Goal: Task Accomplishment & Management: Manage account settings

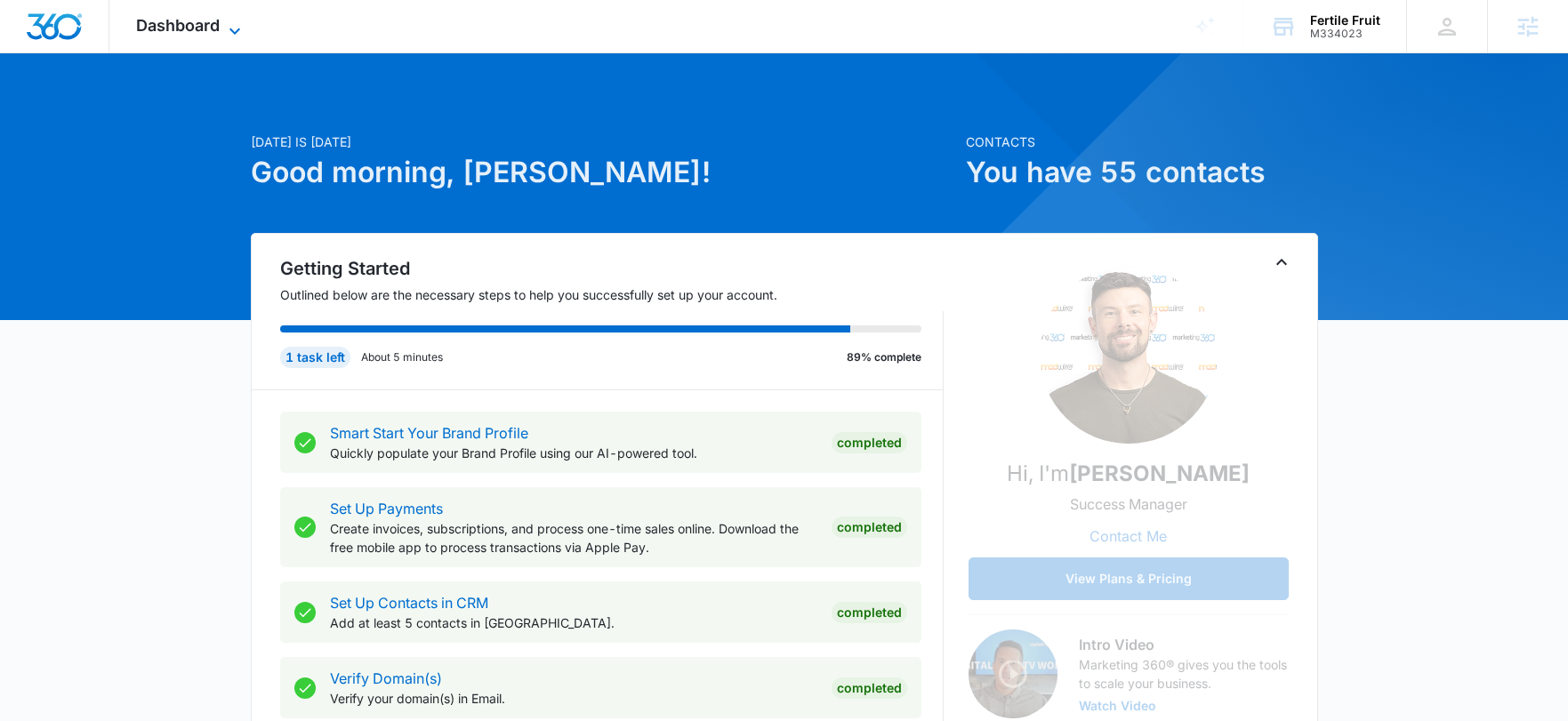
click at [224, 24] on icon at bounding box center [234, 30] width 21 height 21
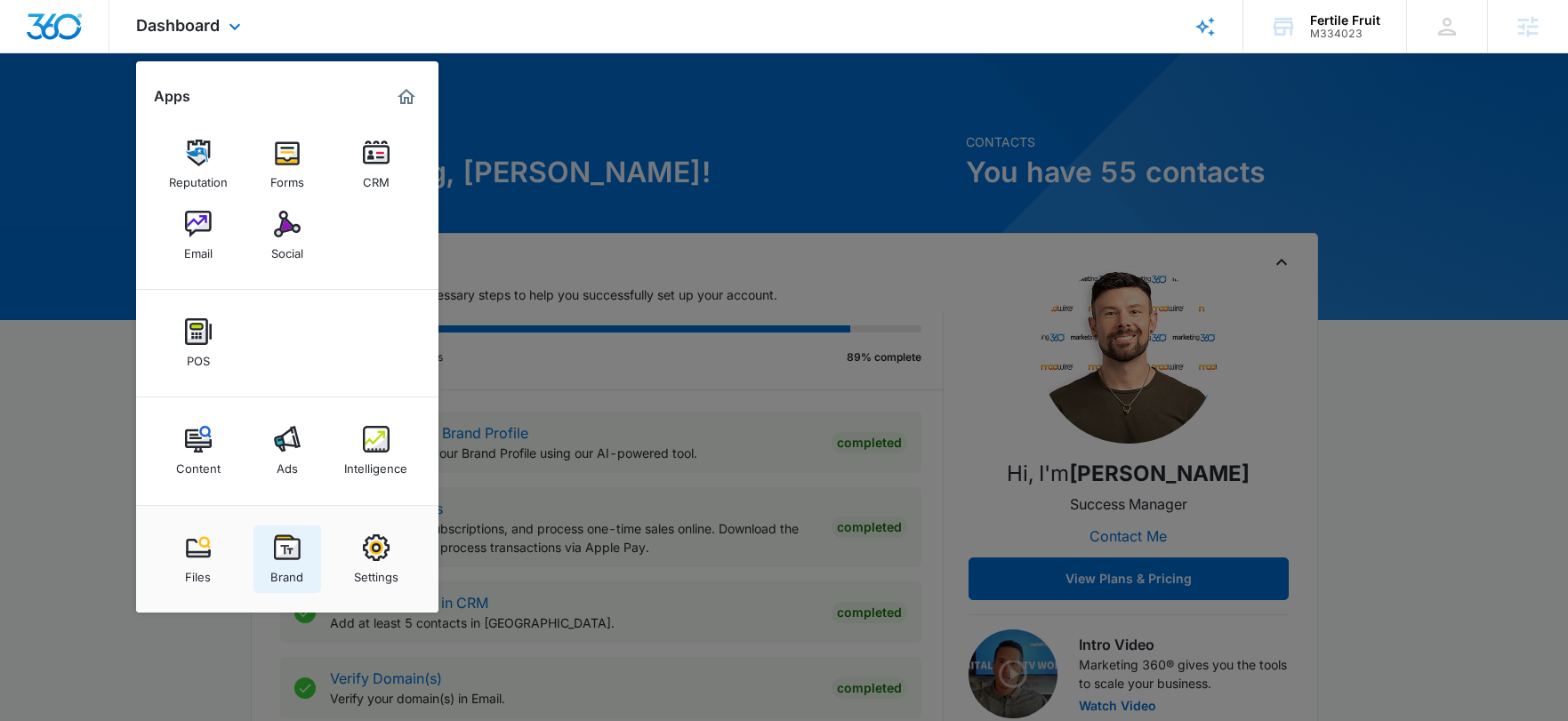
click at [291, 563] on div "Brand" at bounding box center [286, 572] width 33 height 23
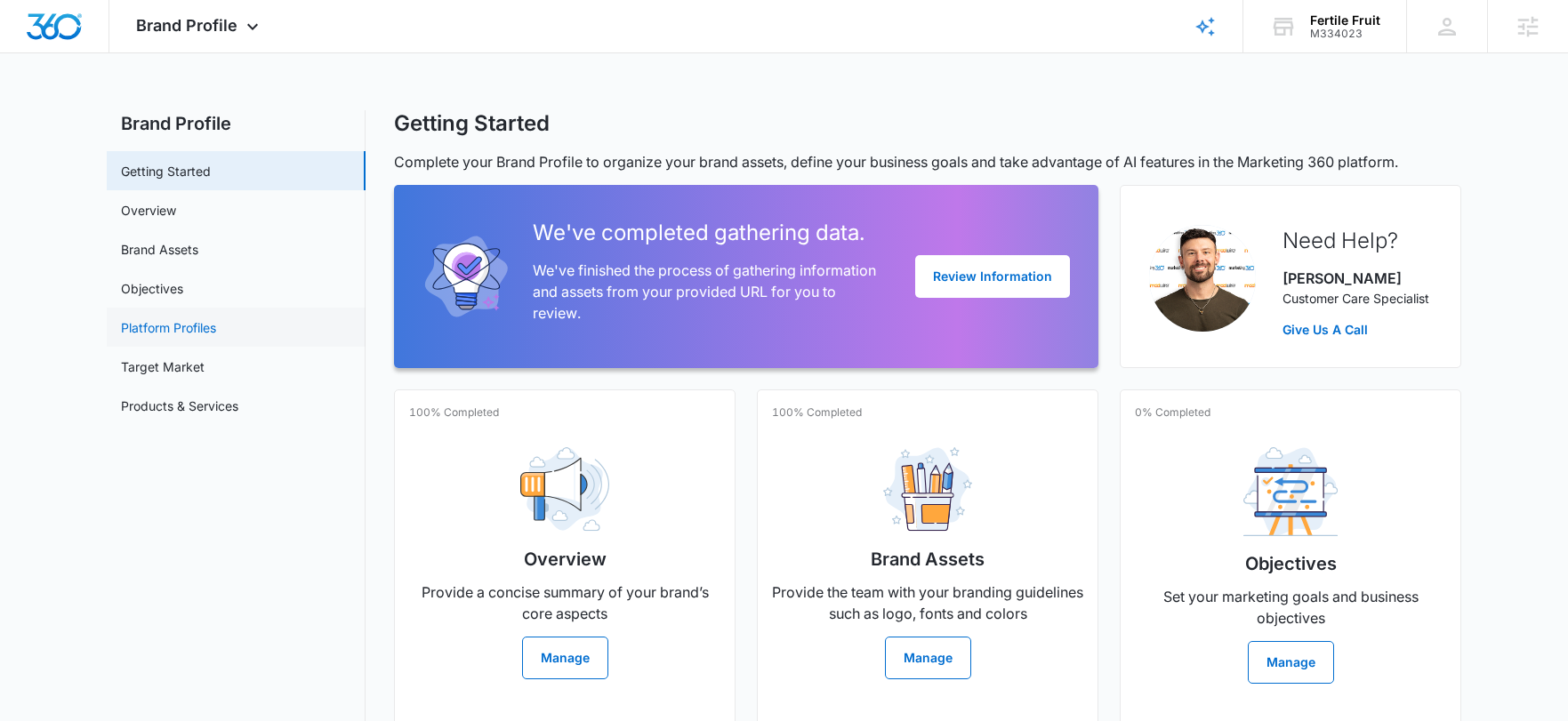
click at [136, 327] on link "Platform Profiles" at bounding box center [168, 328] width 95 height 18
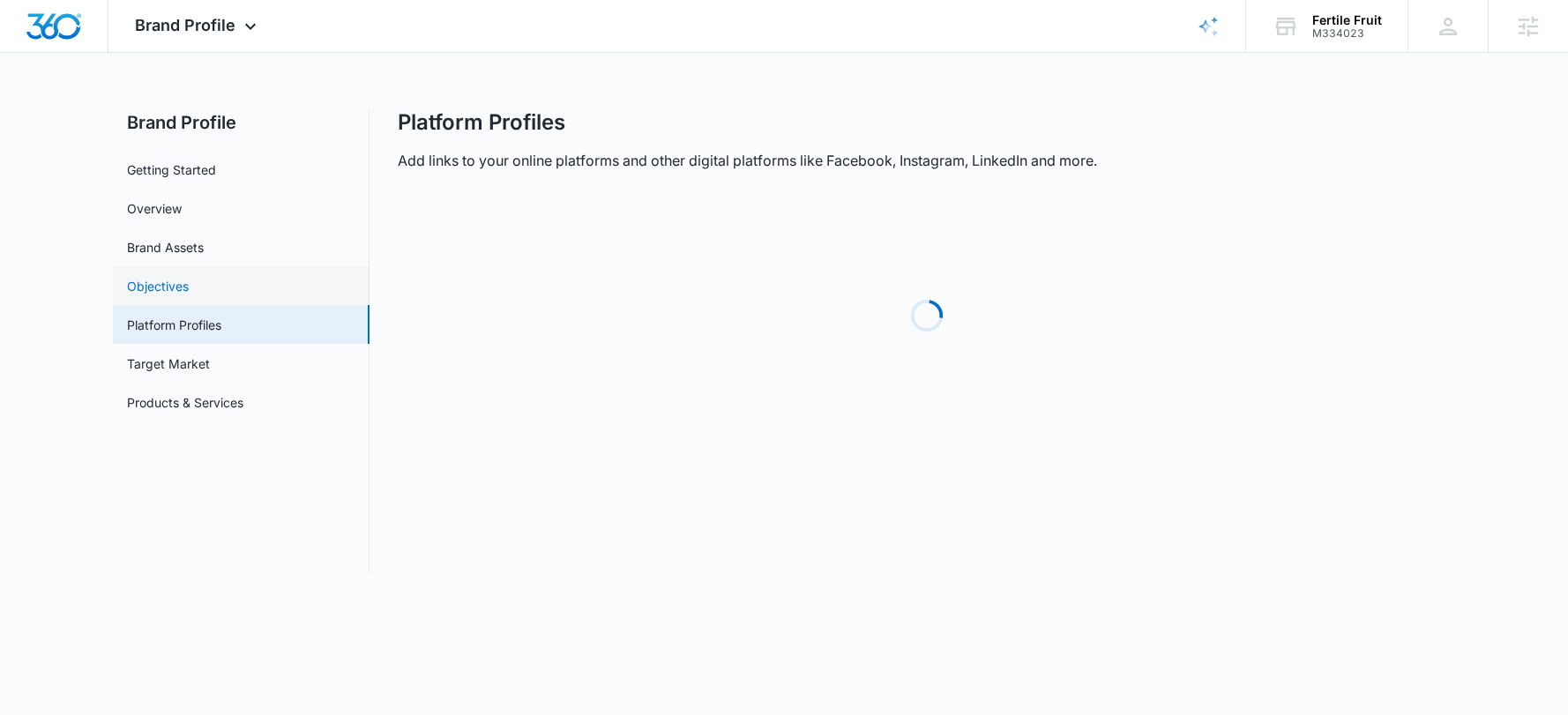
click at [153, 287] on link "Objectives" at bounding box center [158, 286] width 62 height 18
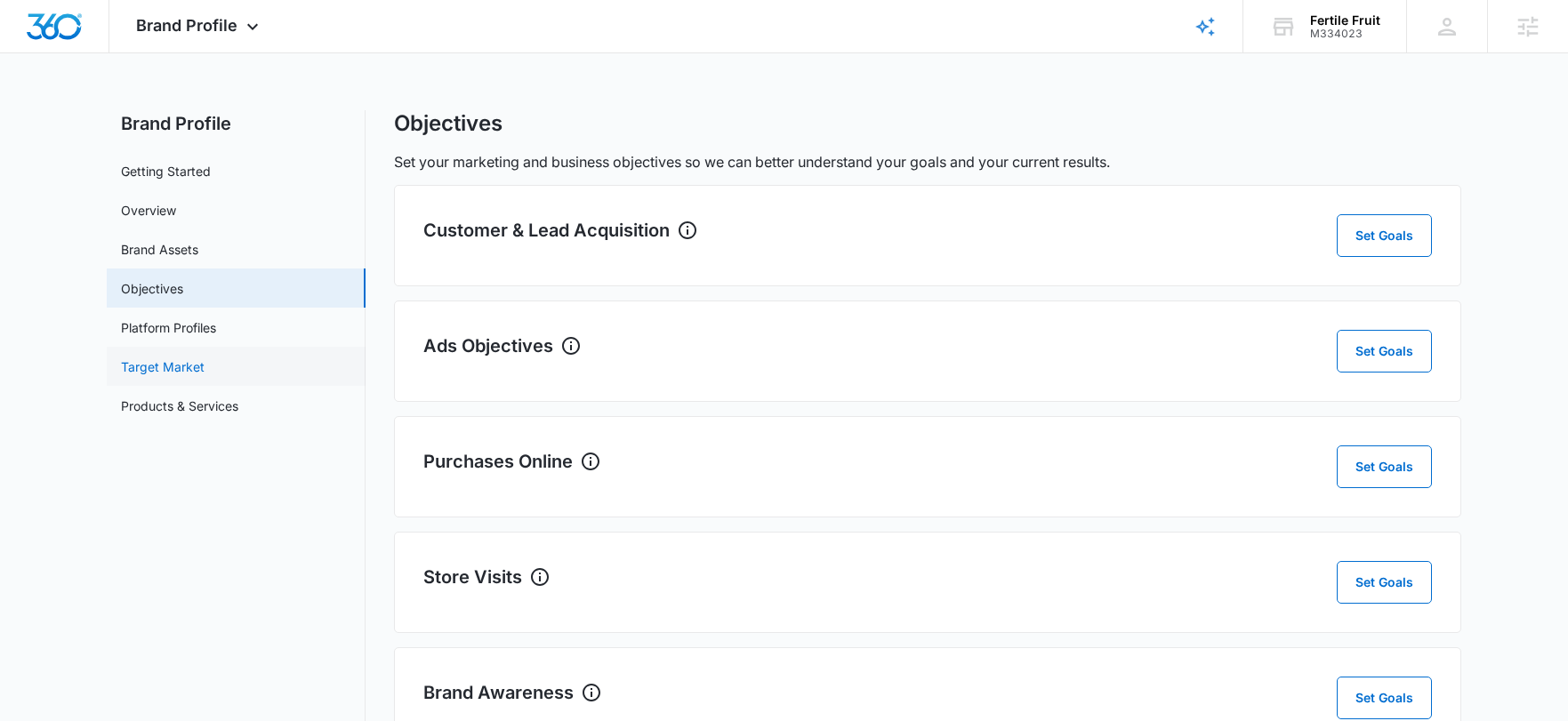
click at [169, 366] on link "Target Market" at bounding box center [162, 367] width 83 height 18
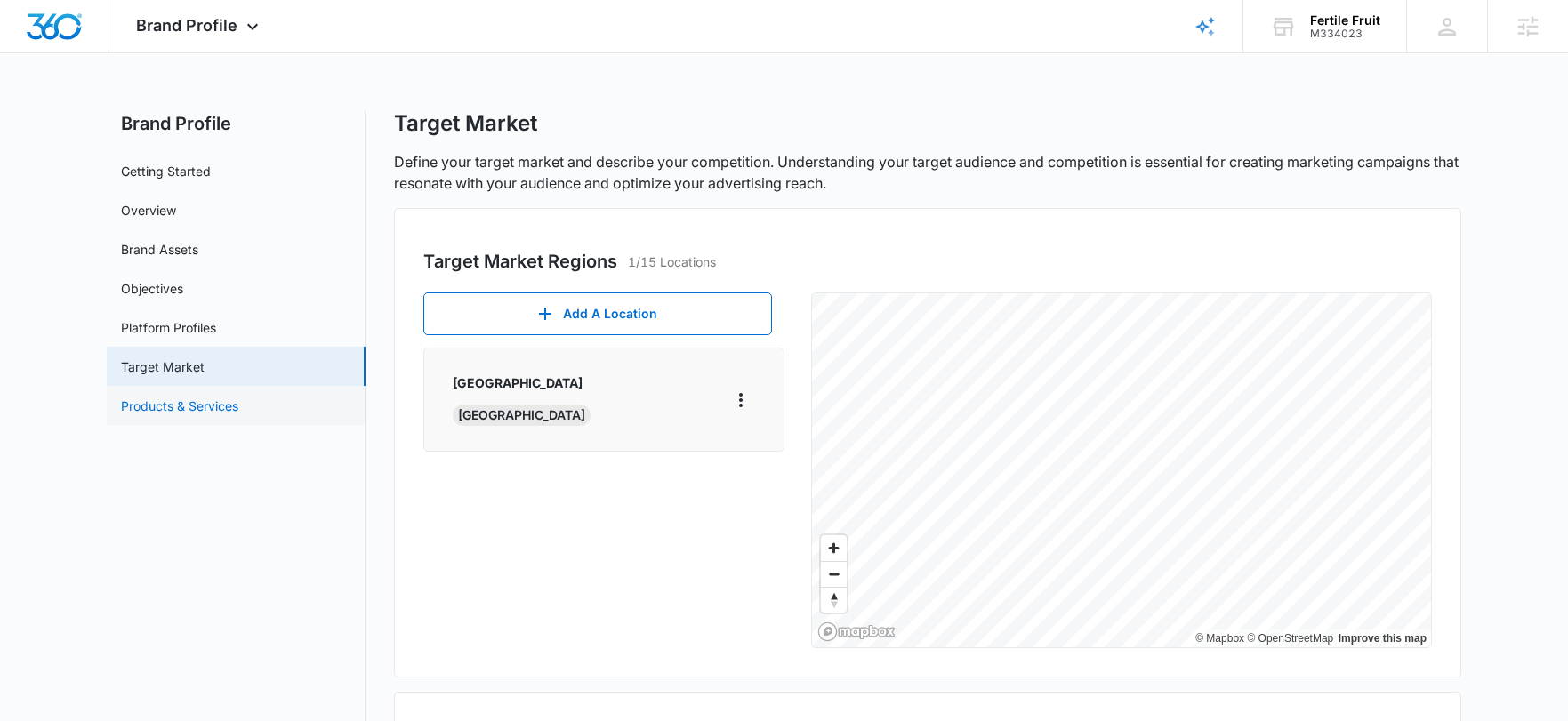
click at [213, 405] on link "Products & Services" at bounding box center [179, 406] width 117 height 18
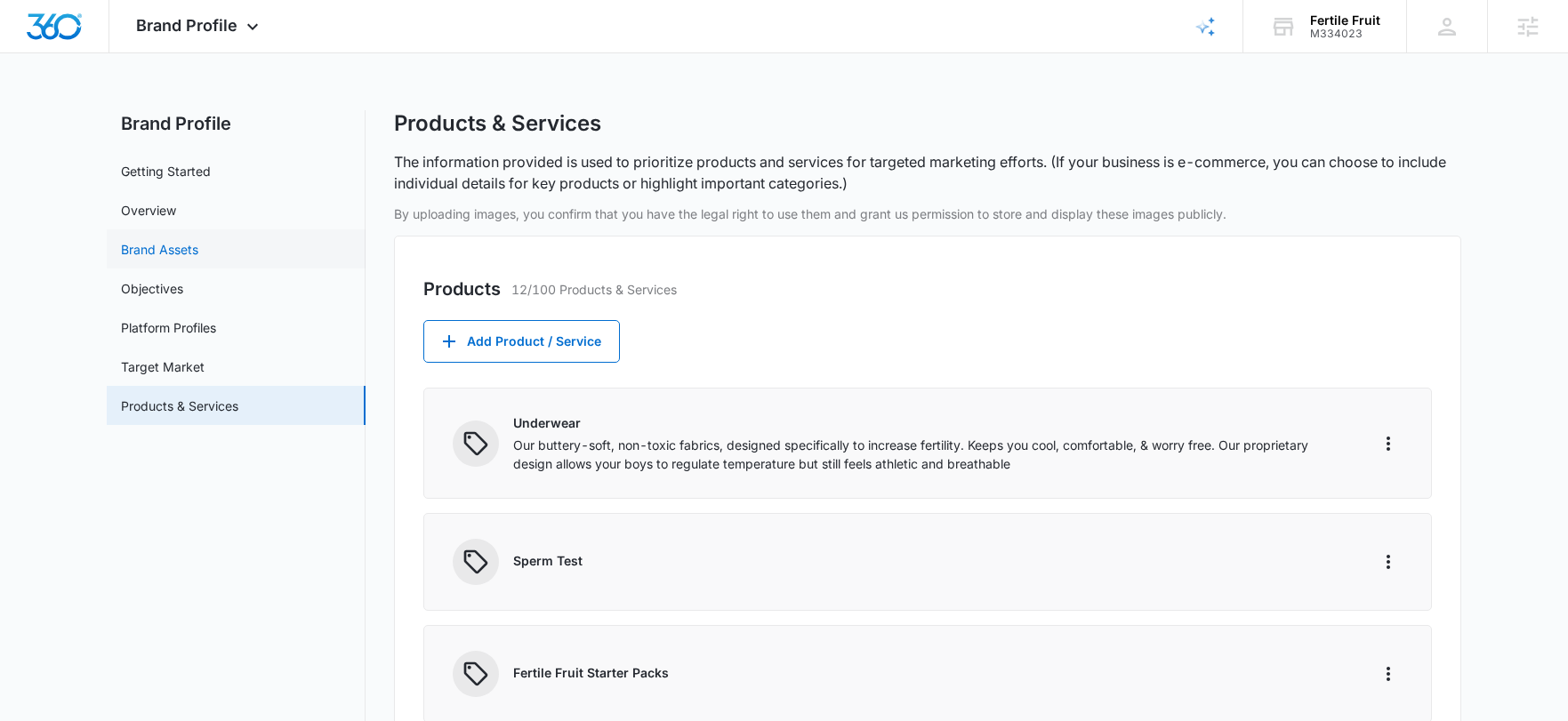
click at [151, 251] on link "Brand Assets" at bounding box center [159, 249] width 78 height 18
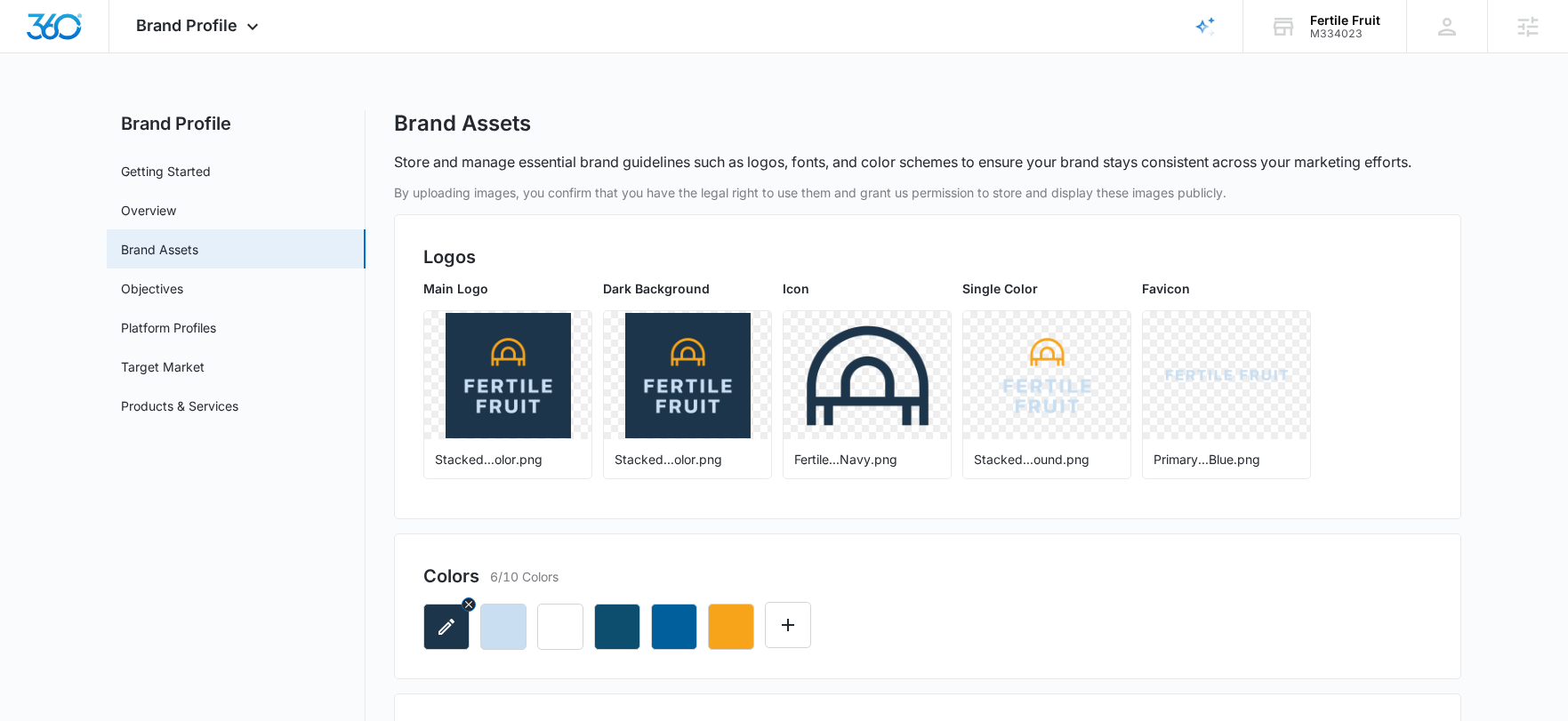
click at [436, 622] on icon "button" at bounding box center [446, 627] width 21 height 21
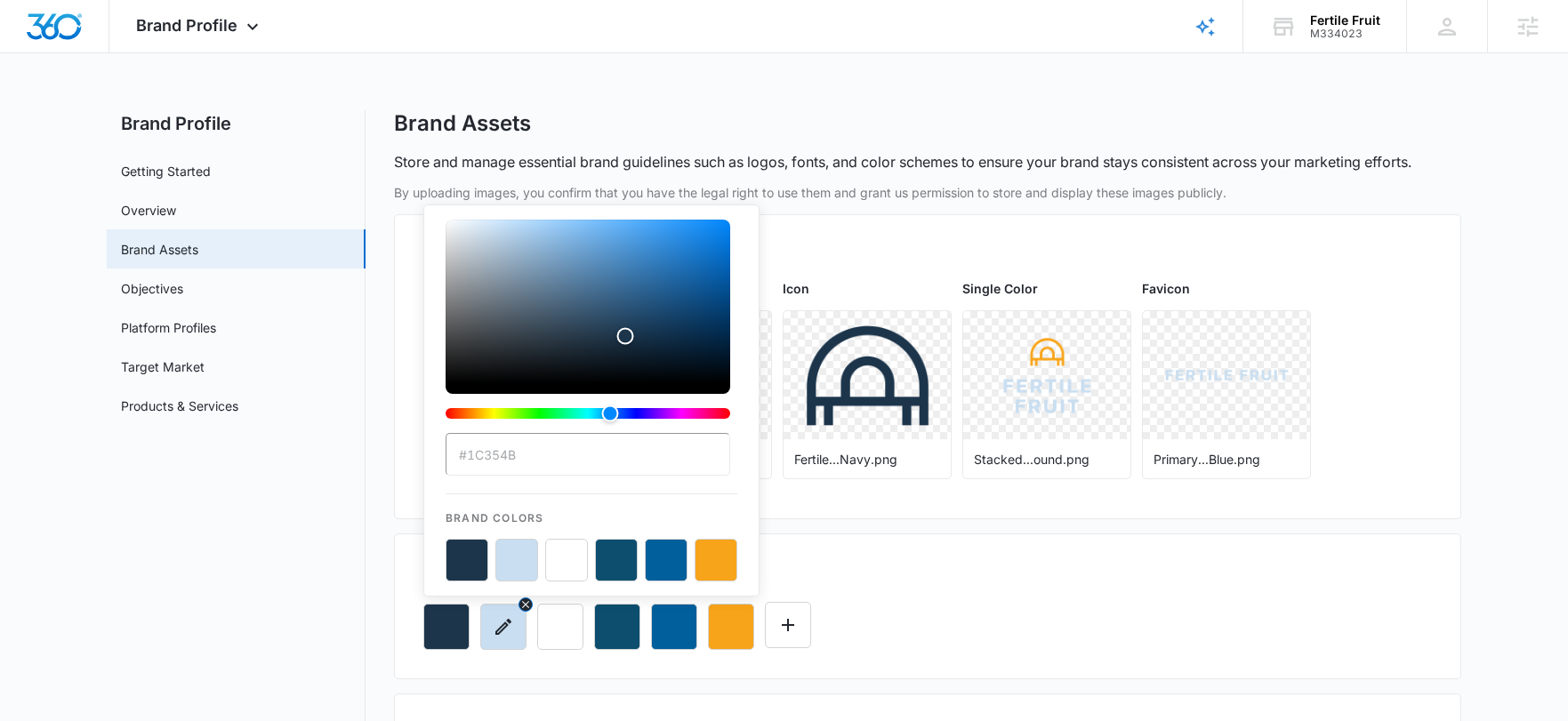
click at [485, 619] on button "button" at bounding box center [503, 627] width 47 height 47
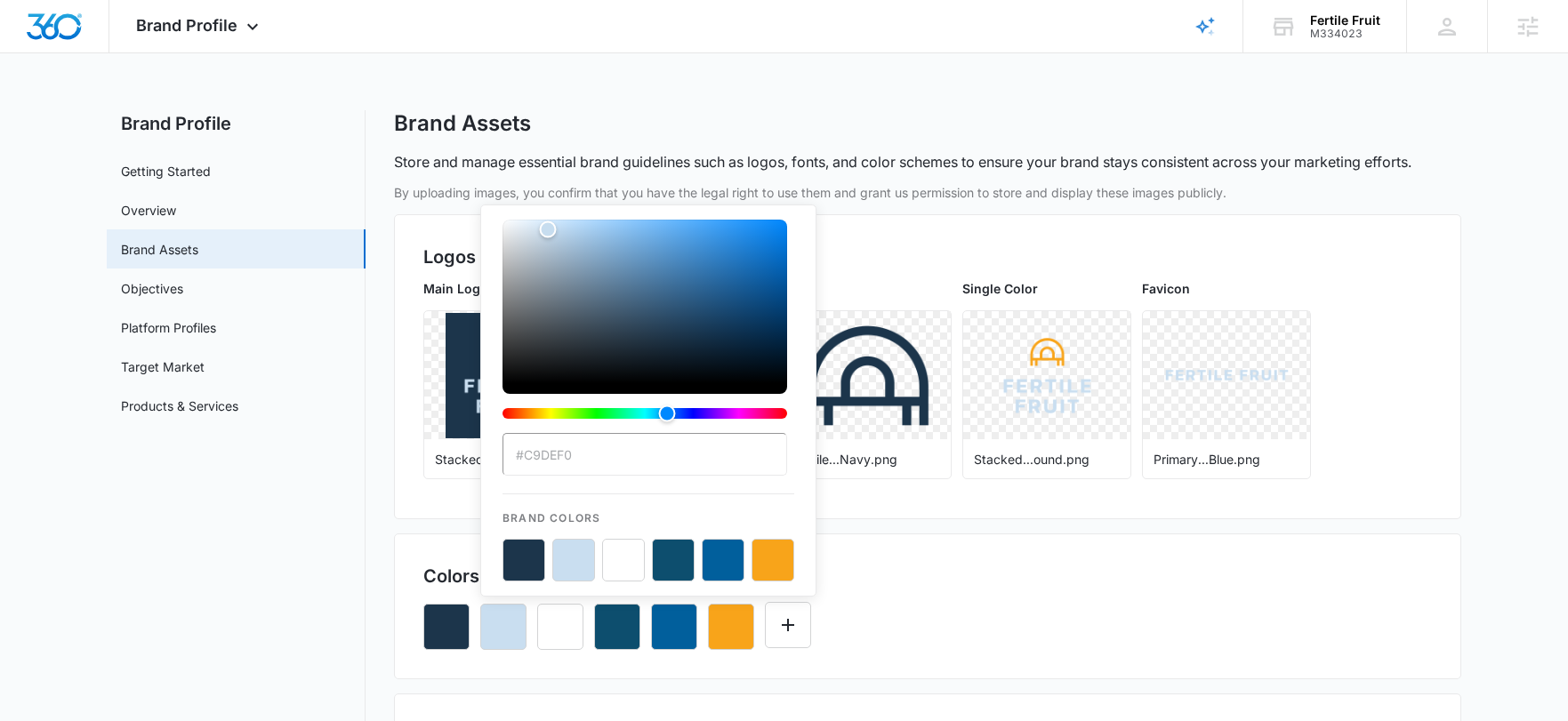
click at [908, 265] on h2 "Logos" at bounding box center [928, 256] width 1008 height 27
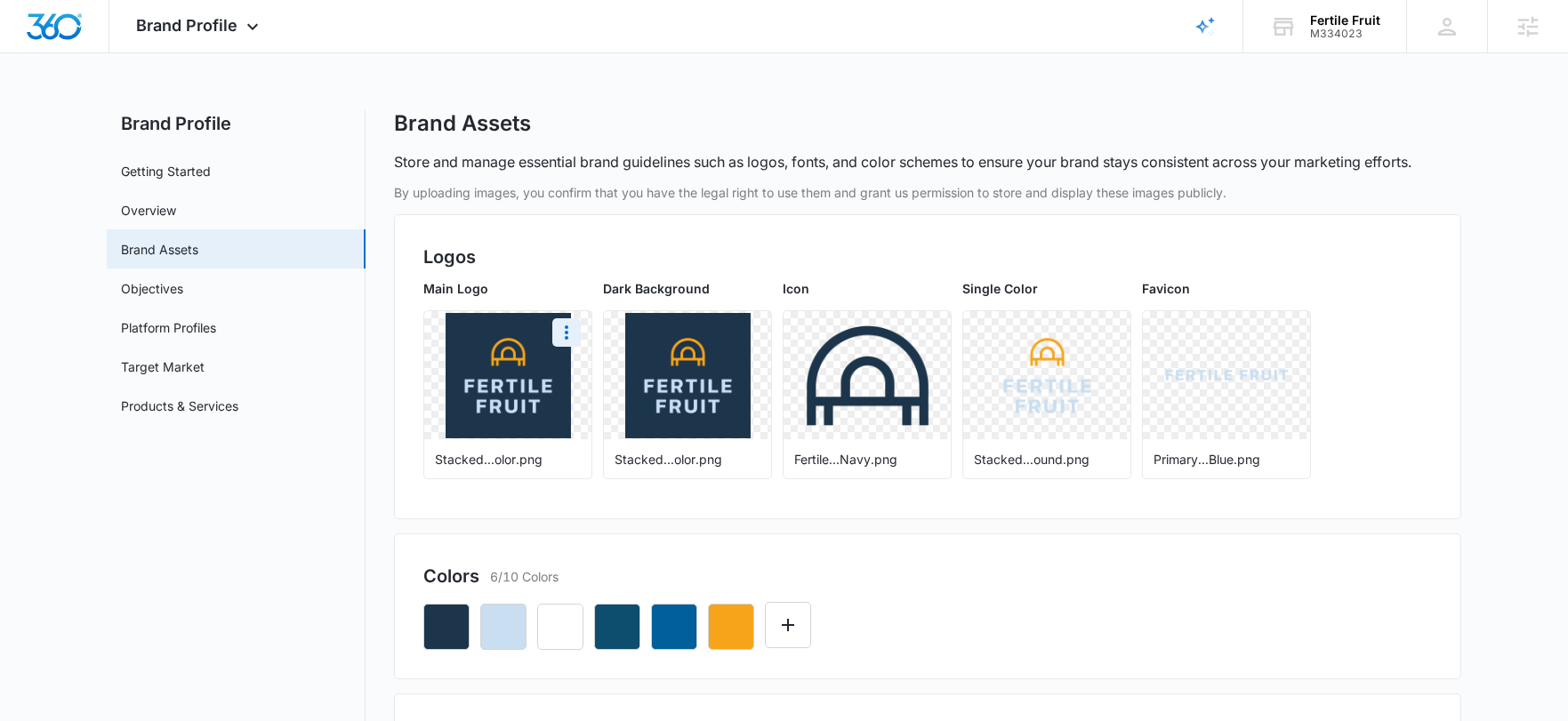
click at [478, 391] on img at bounding box center [508, 375] width 125 height 125
click at [565, 330] on icon "More" at bounding box center [565, 332] width 21 height 21
click at [659, 338] on img at bounding box center [687, 375] width 125 height 125
click at [744, 336] on icon "More" at bounding box center [746, 332] width 21 height 21
click at [776, 381] on div "Download" at bounding box center [782, 382] width 58 height 13
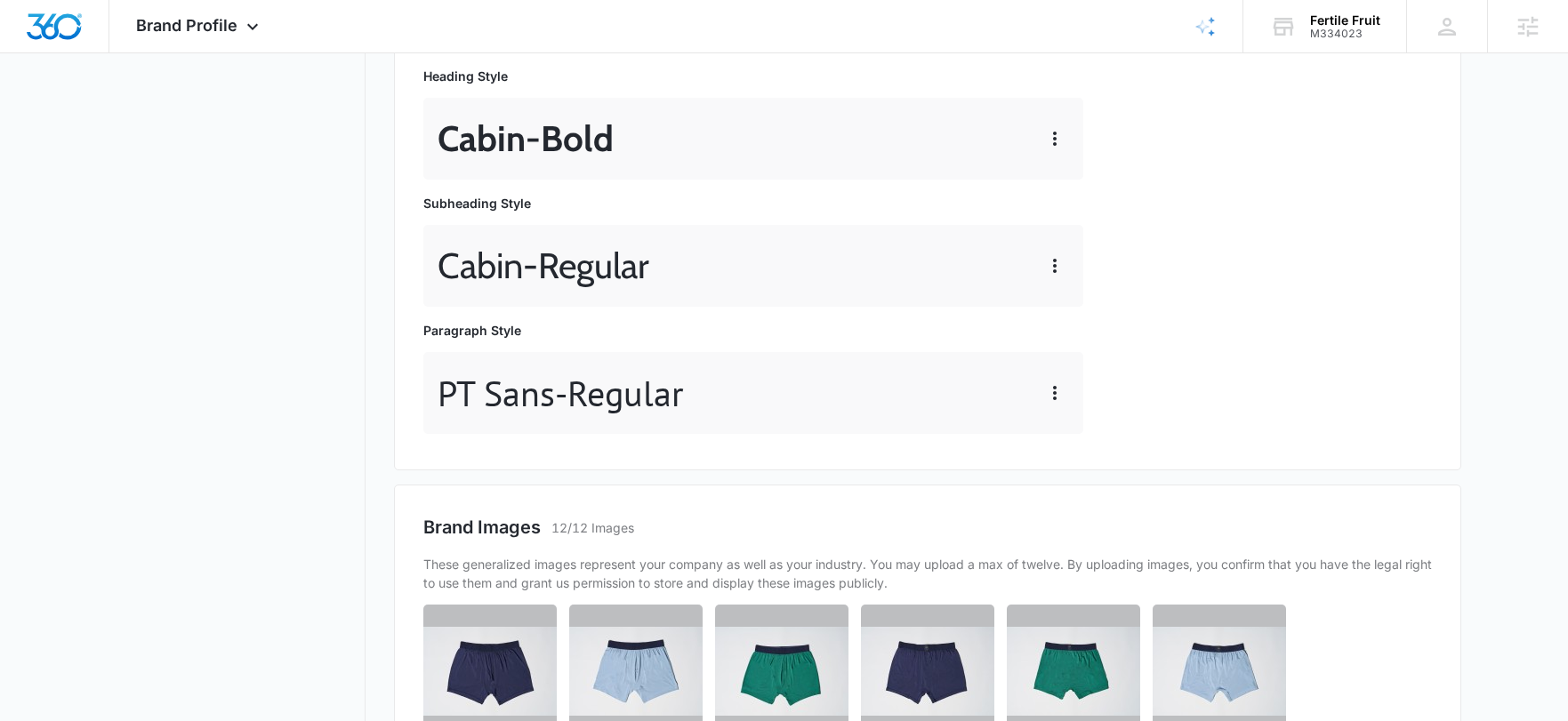
scroll to position [678, 0]
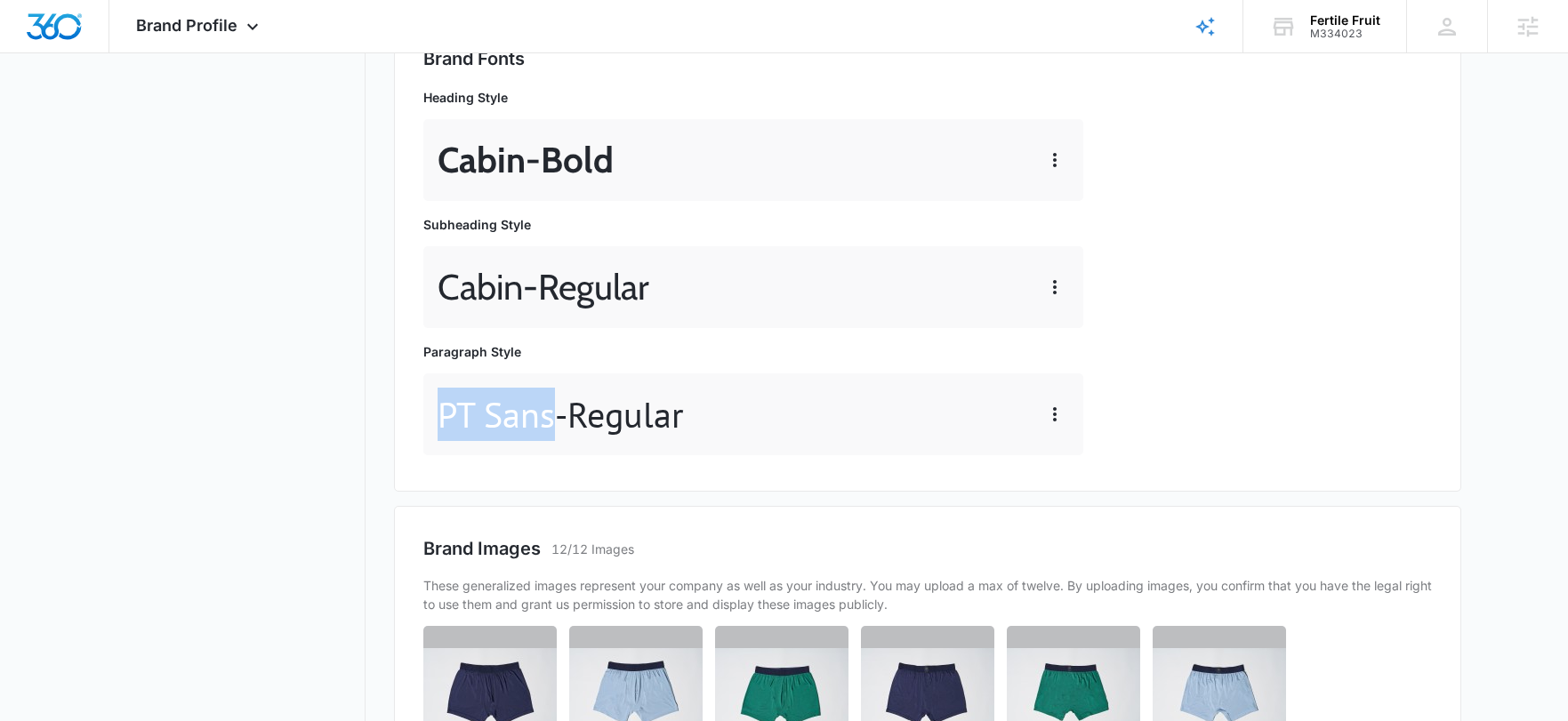
drag, startPoint x: 551, startPoint y: 425, endPoint x: 417, endPoint y: 415, distance: 134.4
click at [417, 415] on div "Brand Fonts Heading Style Cabin - Bold Subheading Style Cabin - Regular Paragra…" at bounding box center [928, 253] width 1067 height 476
copy p "PT Sans"
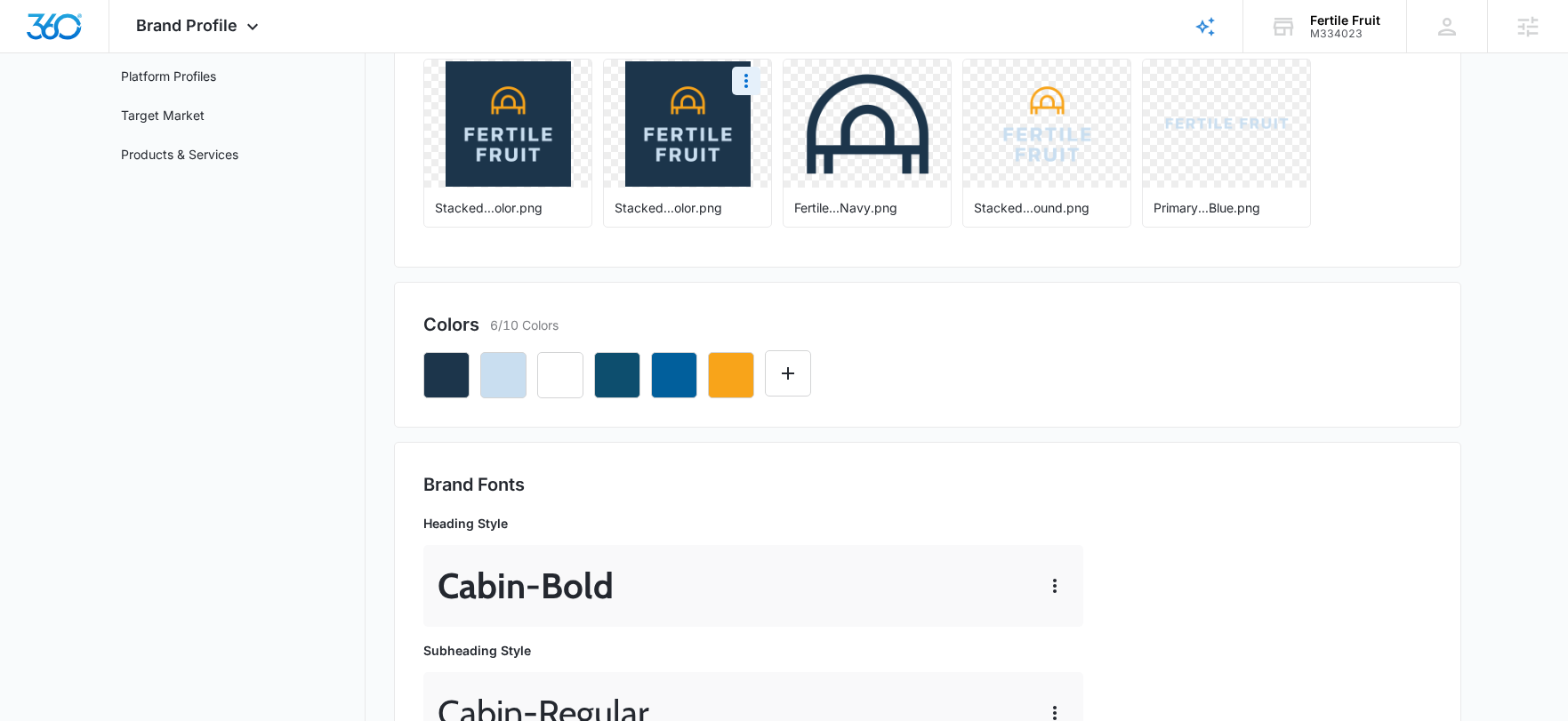
scroll to position [162, 0]
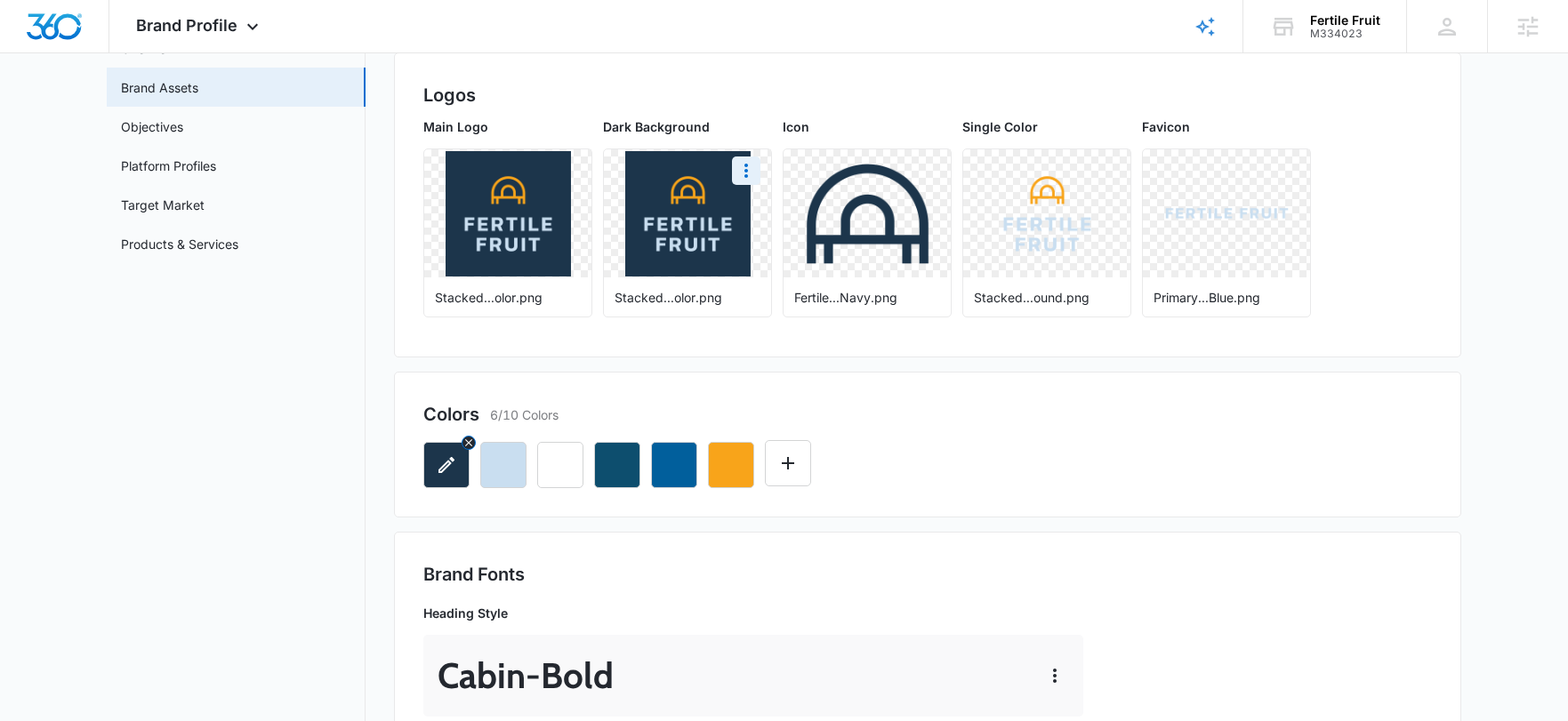
click at [446, 472] on icon "button" at bounding box center [446, 465] width 21 height 21
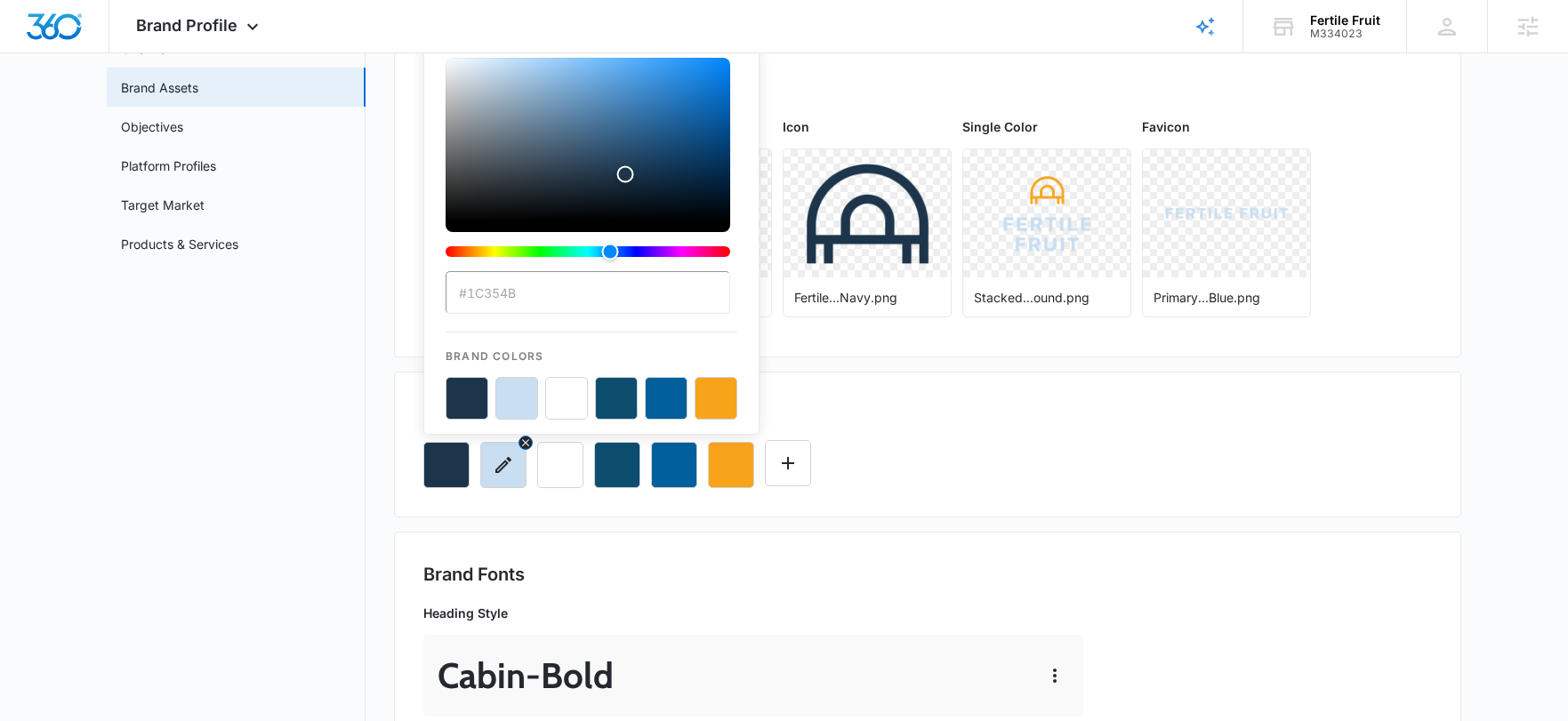
click at [498, 470] on icon "button" at bounding box center [502, 465] width 21 height 21
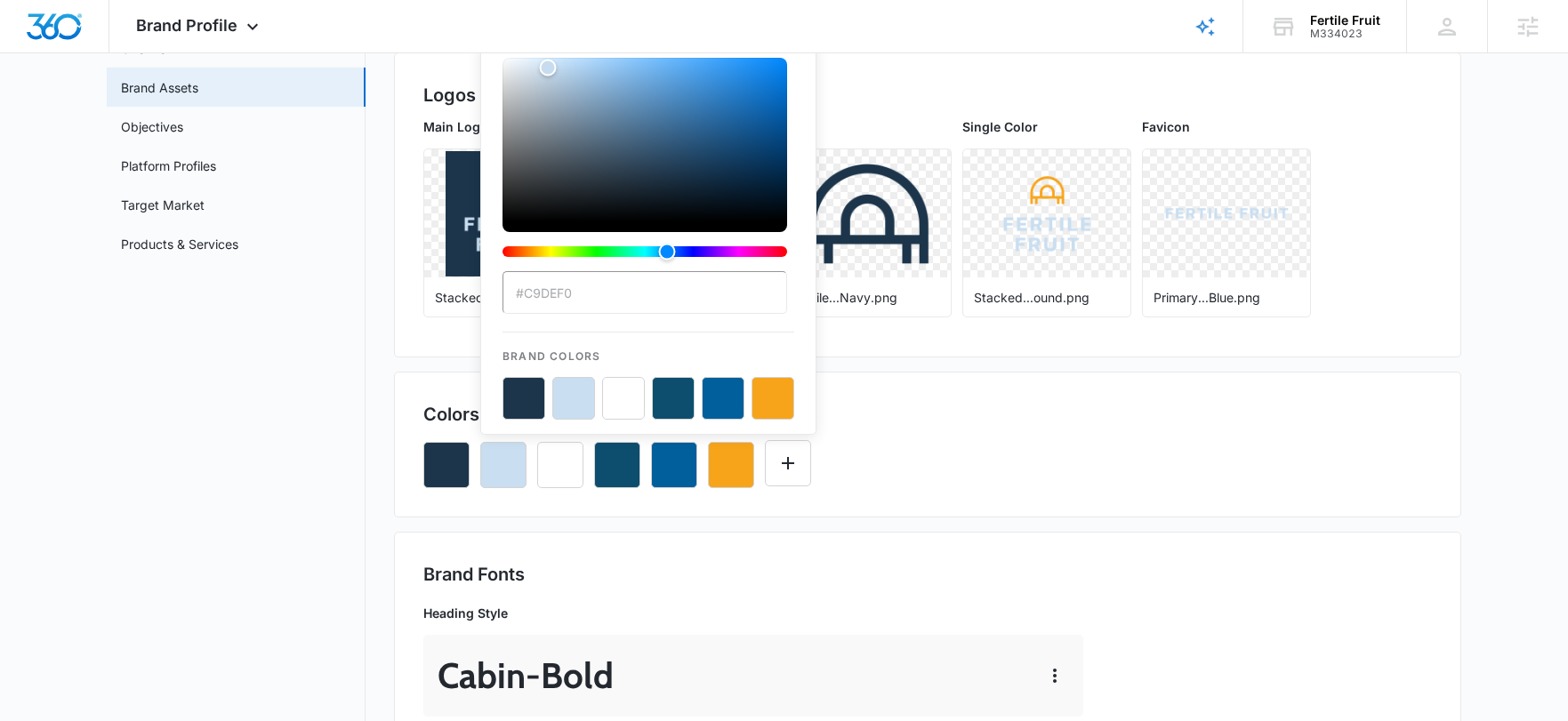
click at [530, 404] on button "color-picker-container" at bounding box center [523, 398] width 43 height 43
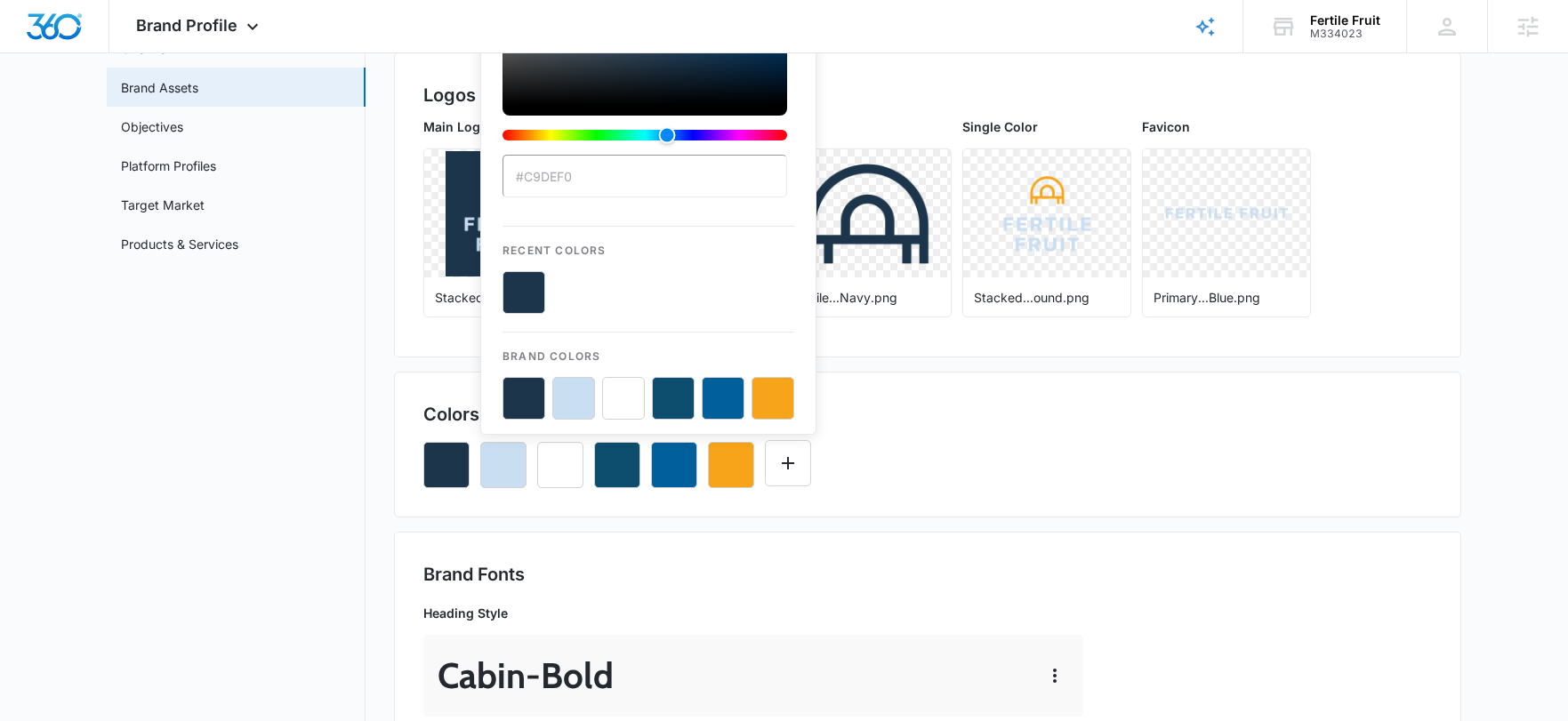
click at [555, 174] on input "#C9DEF0" at bounding box center [644, 176] width 285 height 43
click at [536, 393] on button "color-picker-container" at bounding box center [523, 398] width 43 height 43
drag, startPoint x: 543, startPoint y: 402, endPoint x: 531, endPoint y: 397, distance: 13.0
click at [543, 402] on button "color-picker-container" at bounding box center [523, 398] width 43 height 43
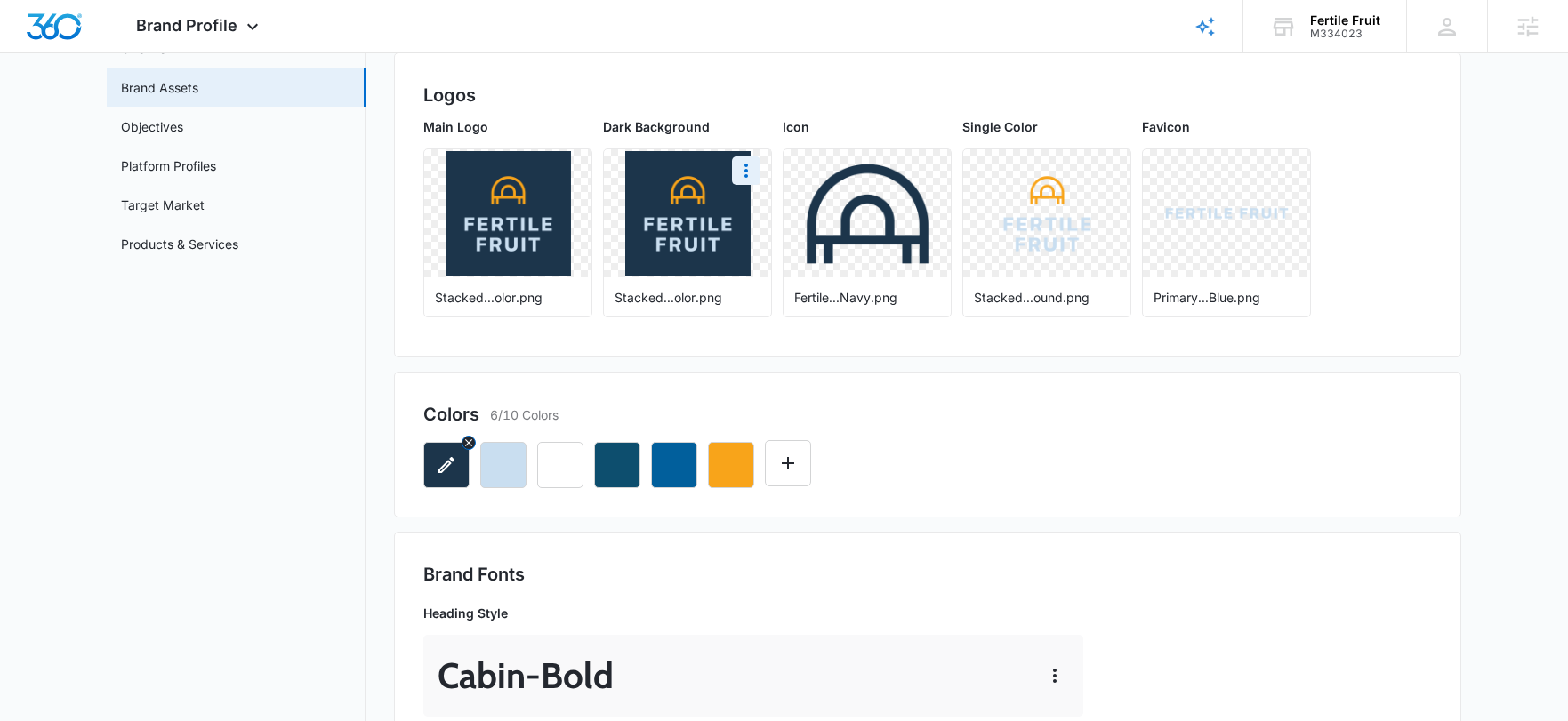
click at [446, 459] on icon "button" at bounding box center [446, 465] width 21 height 21
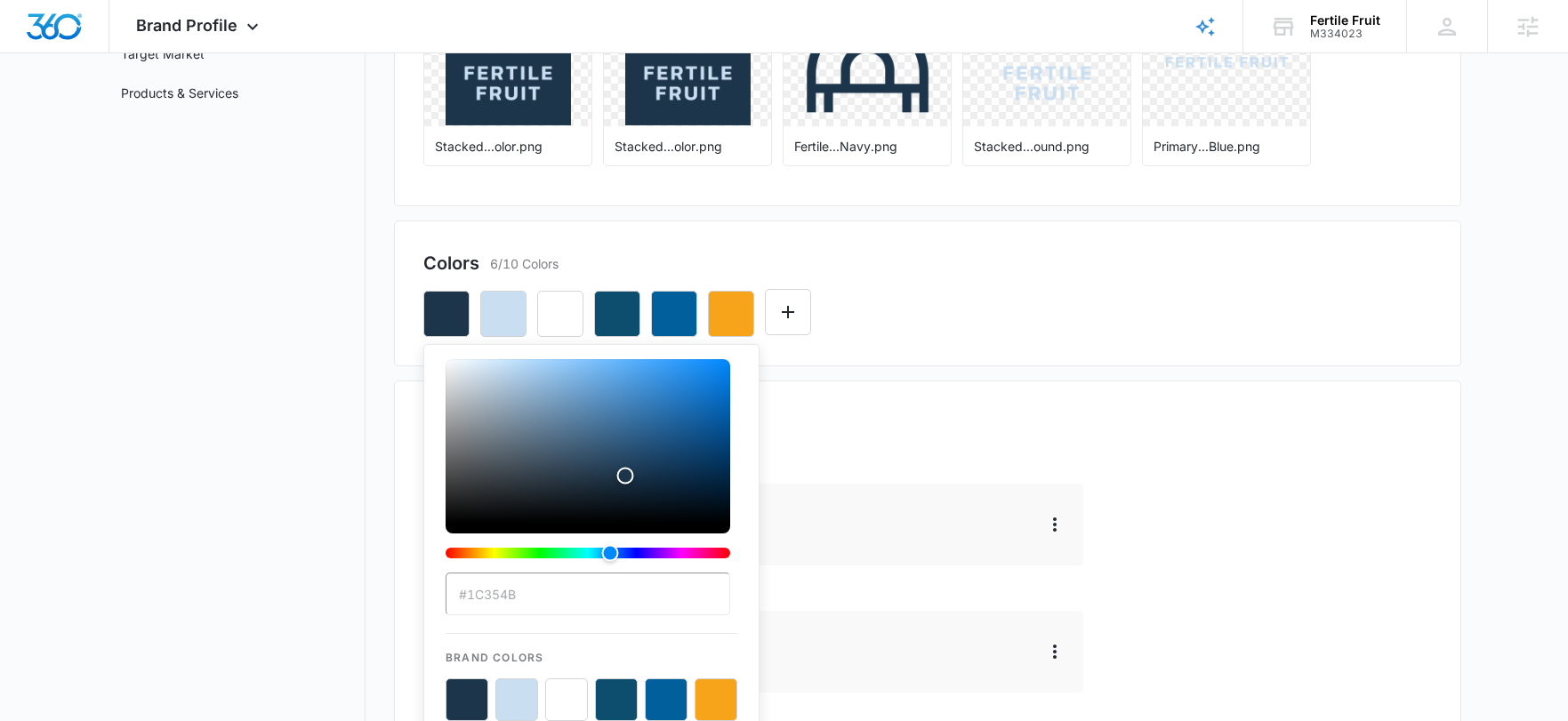
scroll to position [521, 0]
